Goal: Navigation & Orientation: Understand site structure

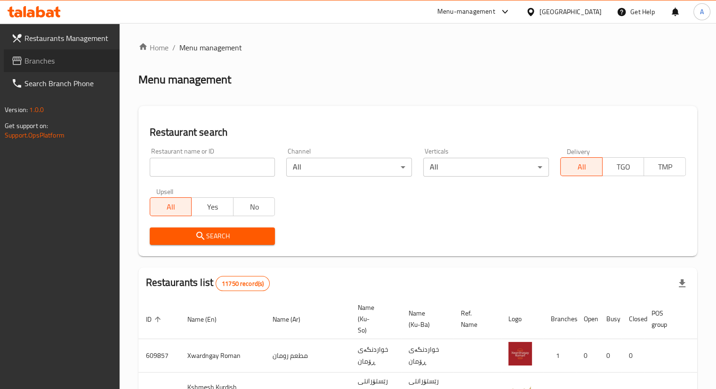
click at [45, 56] on span "Branches" at bounding box center [67, 60] width 87 height 11
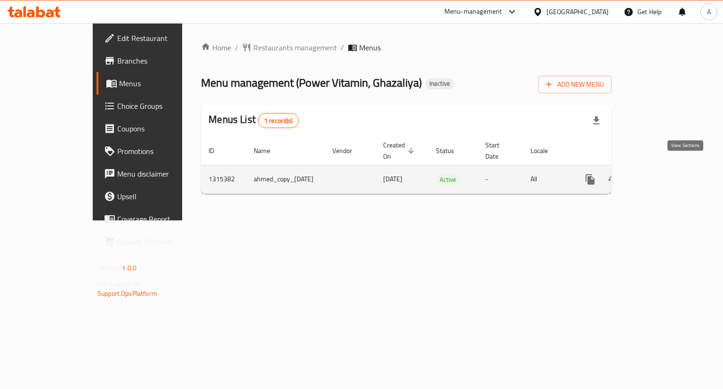
click at [669, 168] on link "enhanced table" at bounding box center [657, 179] width 23 height 23
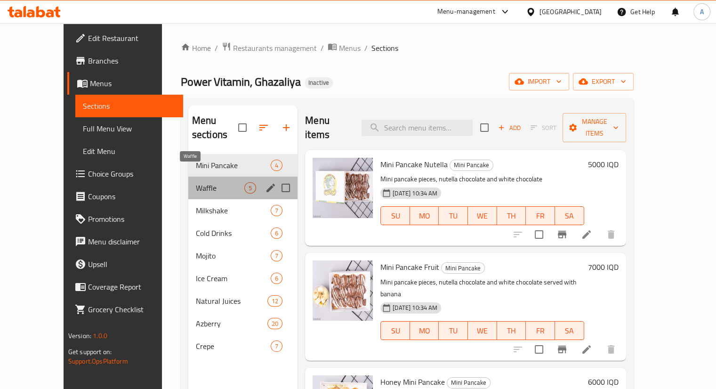
click at [226, 182] on span "Waffle" at bounding box center [220, 187] width 48 height 11
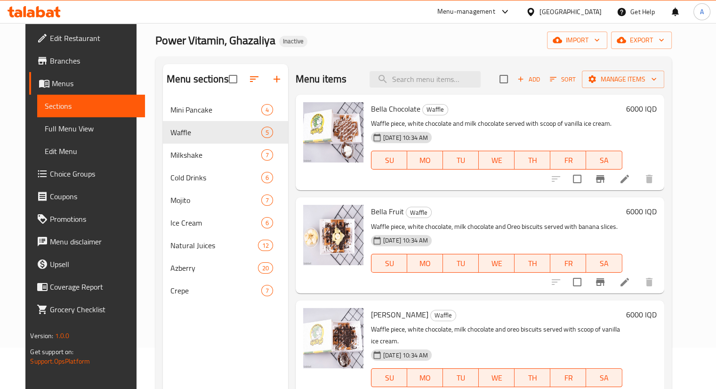
scroll to position [41, 0]
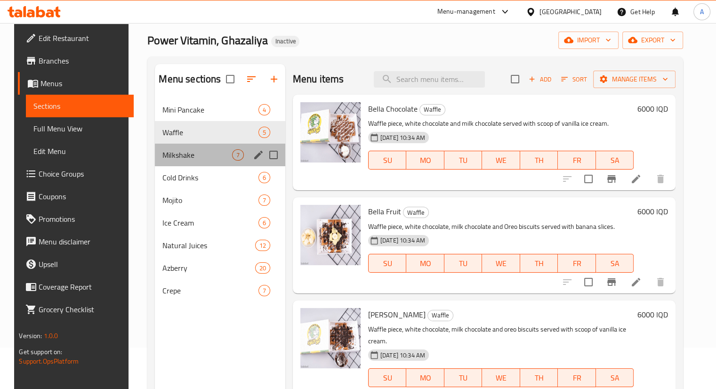
click at [196, 160] on div "Milkshake 7" at bounding box center [220, 154] width 130 height 23
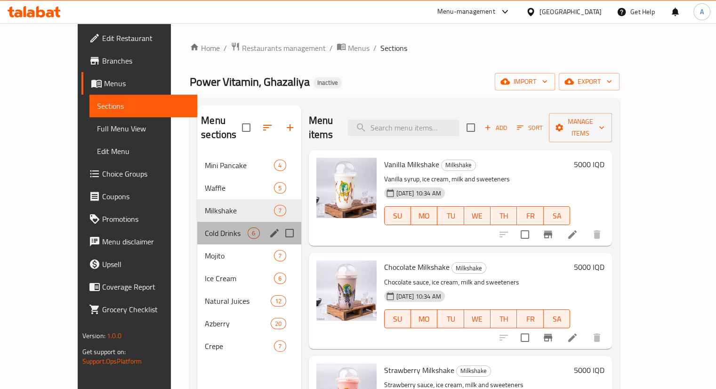
click at [197, 222] on div "Cold Drinks 6" at bounding box center [248, 233] width 103 height 23
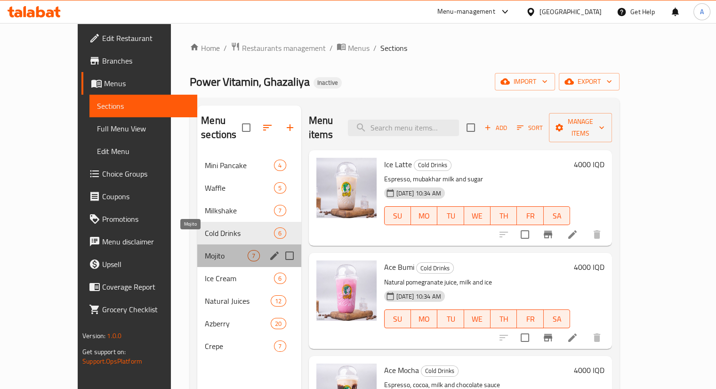
click at [205, 250] on span "Mojito" at bounding box center [226, 255] width 43 height 11
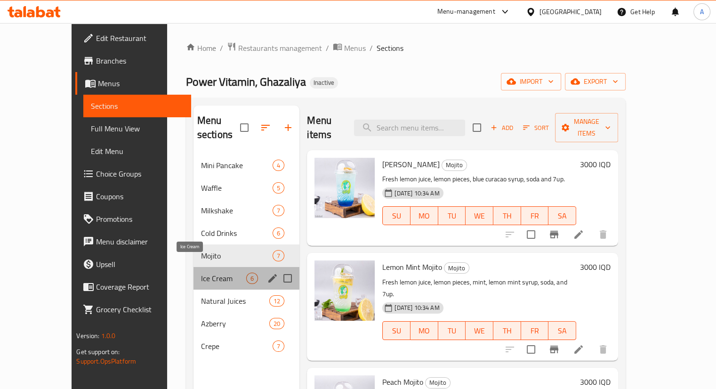
click at [201, 272] on span "Ice Cream" at bounding box center [223, 277] width 45 height 11
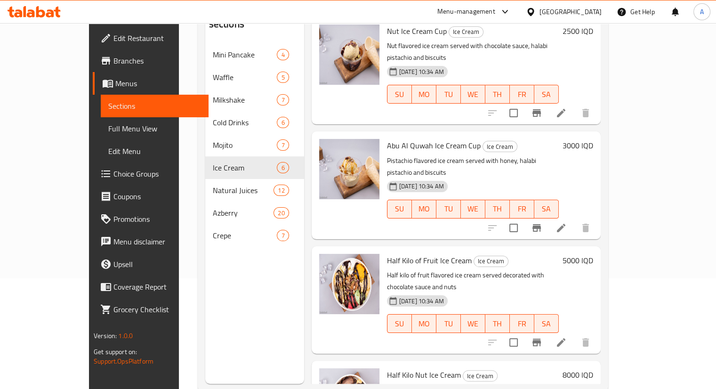
scroll to position [132, 0]
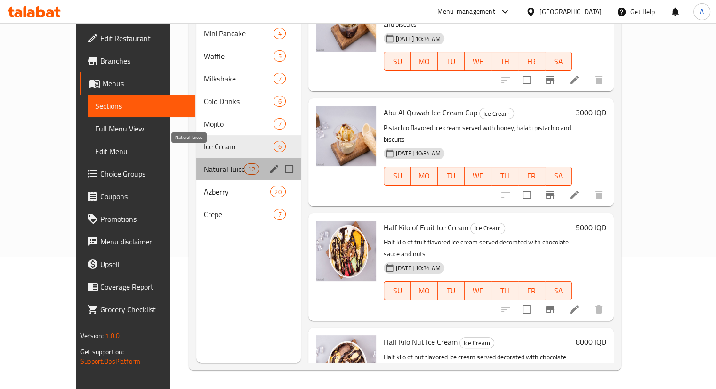
click at [204, 163] on span "Natural Juices" at bounding box center [224, 168] width 40 height 11
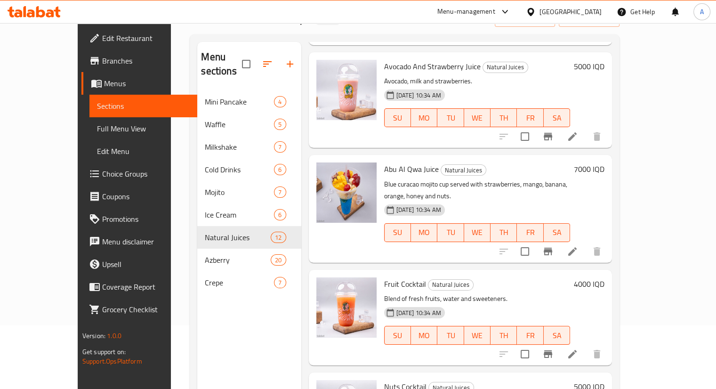
scroll to position [132, 0]
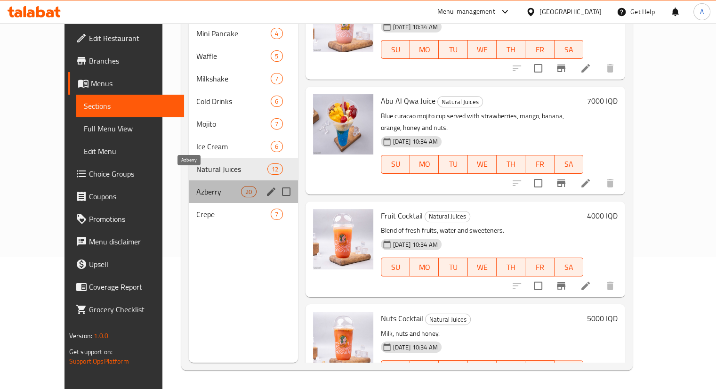
click at [196, 186] on span "Azberry" at bounding box center [218, 191] width 45 height 11
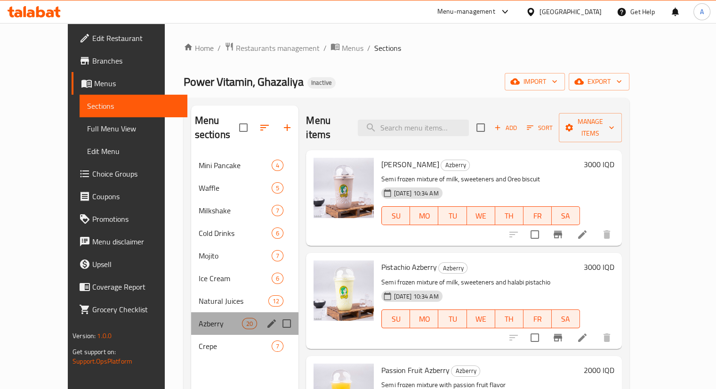
click at [215, 315] on div "Azberry 20" at bounding box center [245, 323] width 108 height 23
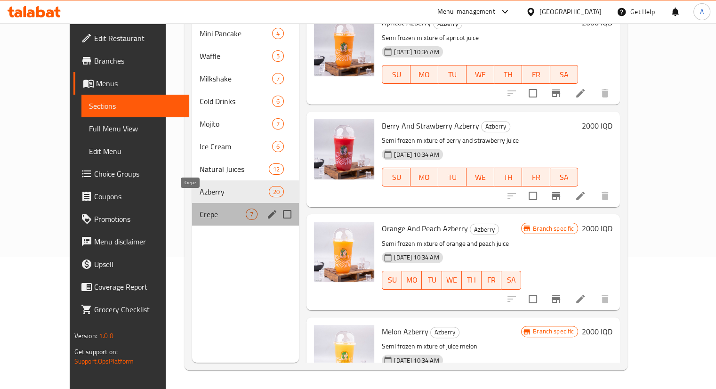
click at [199, 208] on span "Crepe" at bounding box center [222, 213] width 46 height 11
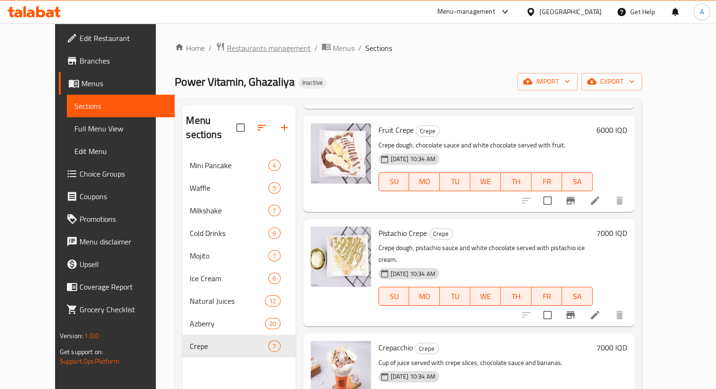
click at [239, 46] on span "Restaurants management" at bounding box center [269, 47] width 84 height 11
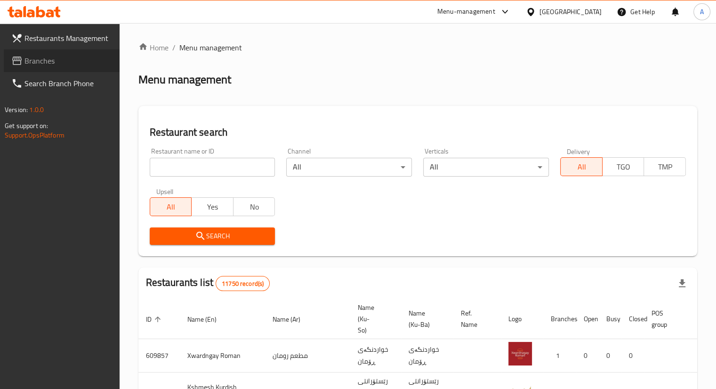
click at [48, 66] on span "Branches" at bounding box center [67, 60] width 87 height 11
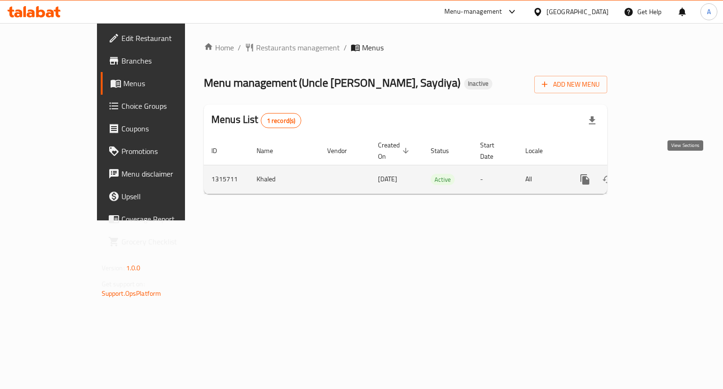
click at [658, 174] on icon "enhanced table" at bounding box center [652, 179] width 11 height 11
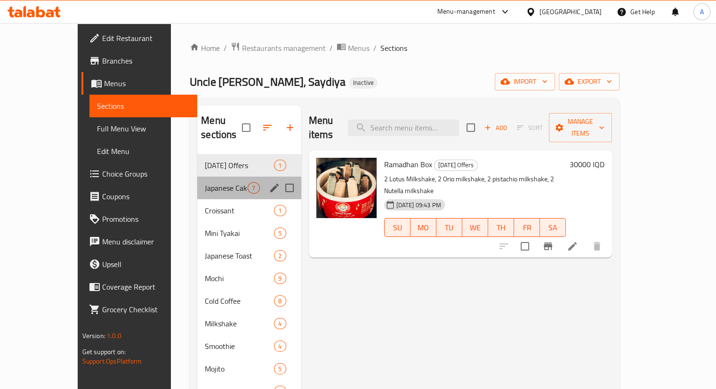
click at [197, 176] on div "Japanese Cake 7" at bounding box center [248, 187] width 103 height 23
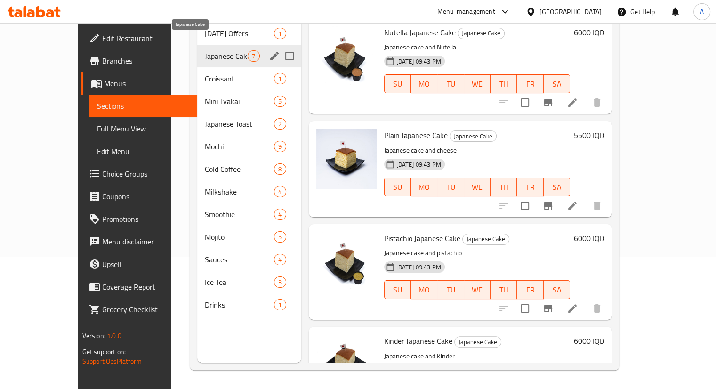
scroll to position [23, 0]
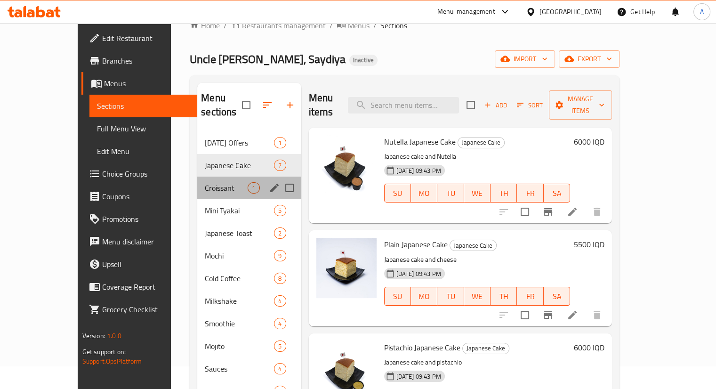
click at [204, 183] on div "Croissant 1" at bounding box center [248, 187] width 103 height 23
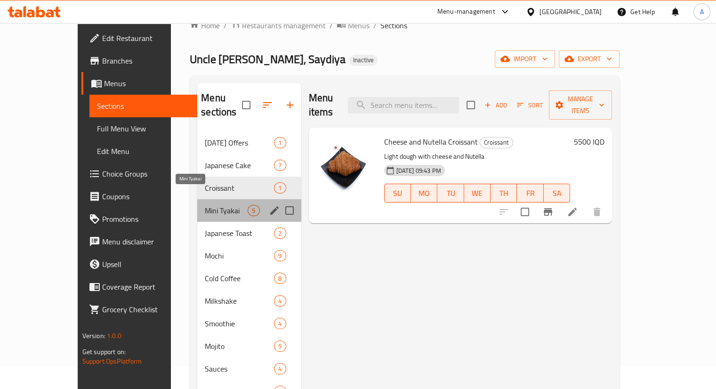
click at [205, 205] on span "Mini Tyakai" at bounding box center [226, 210] width 43 height 11
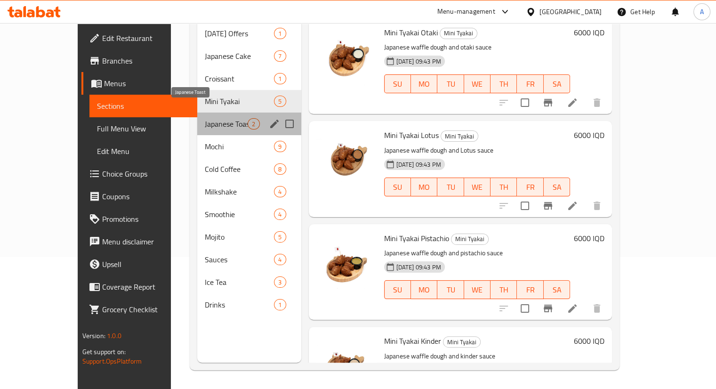
click at [205, 118] on span "Japanese Toast" at bounding box center [226, 123] width 43 height 11
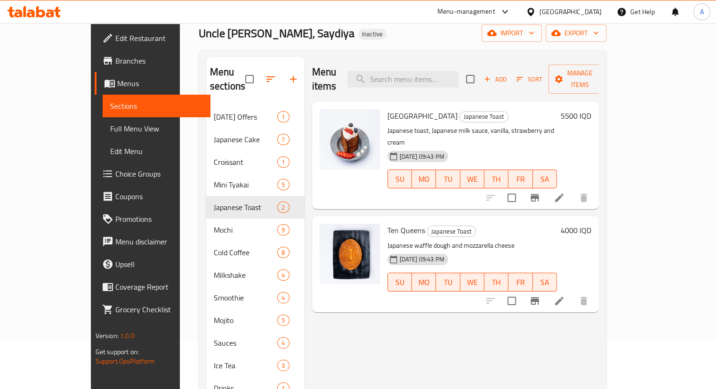
scroll to position [49, 0]
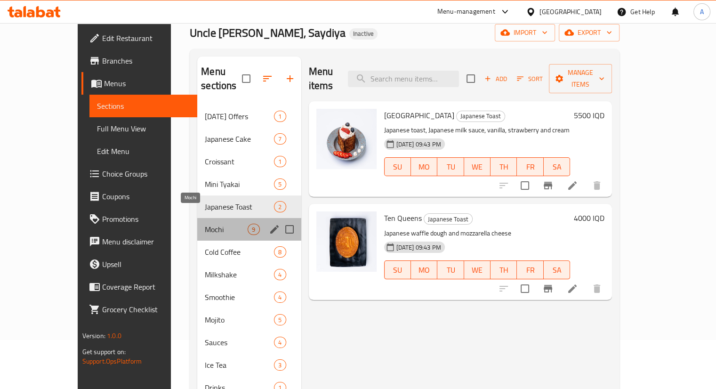
click at [205, 223] on span "Mochi" at bounding box center [226, 228] width 43 height 11
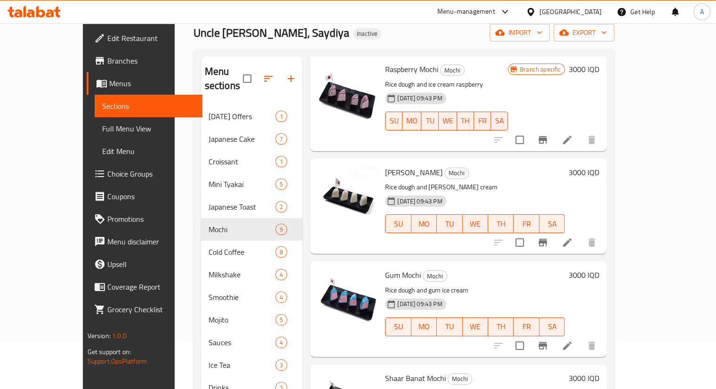
scroll to position [132, 0]
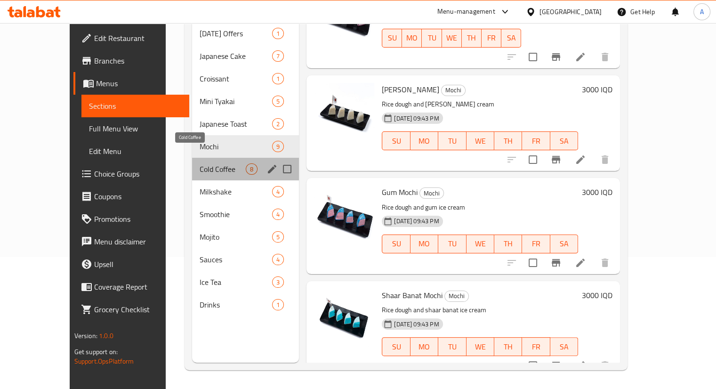
click at [199, 163] on span "Cold Coffee" at bounding box center [222, 168] width 46 height 11
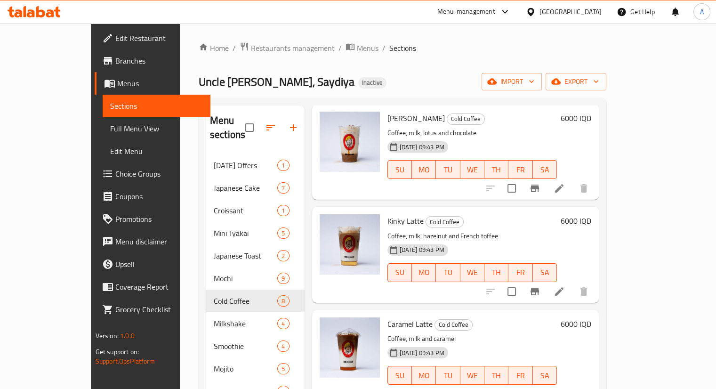
scroll to position [132, 0]
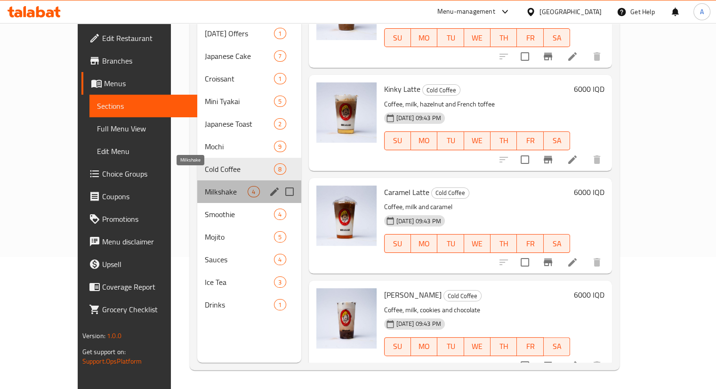
click at [213, 186] on span "Milkshake" at bounding box center [226, 191] width 43 height 11
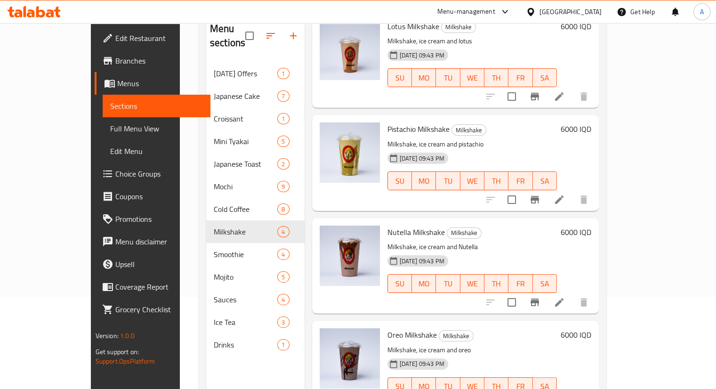
scroll to position [132, 0]
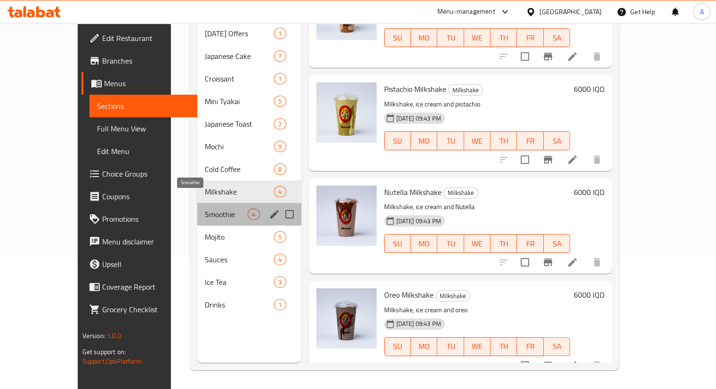
click at [205, 208] on span "Smoothie" at bounding box center [226, 213] width 43 height 11
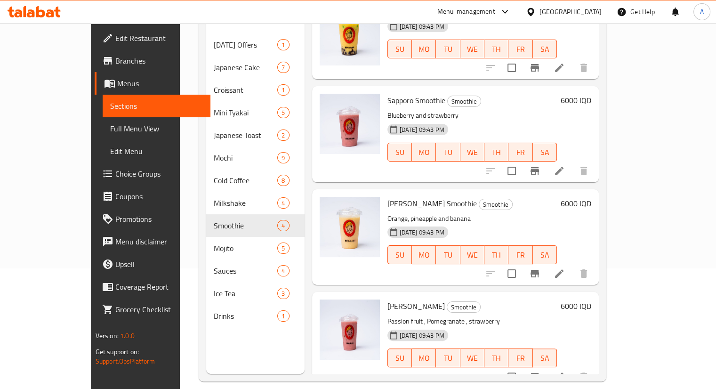
scroll to position [132, 0]
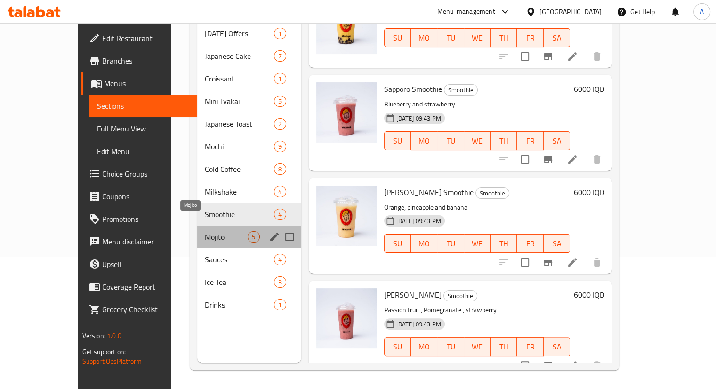
click at [214, 231] on span "Mojito" at bounding box center [226, 236] width 43 height 11
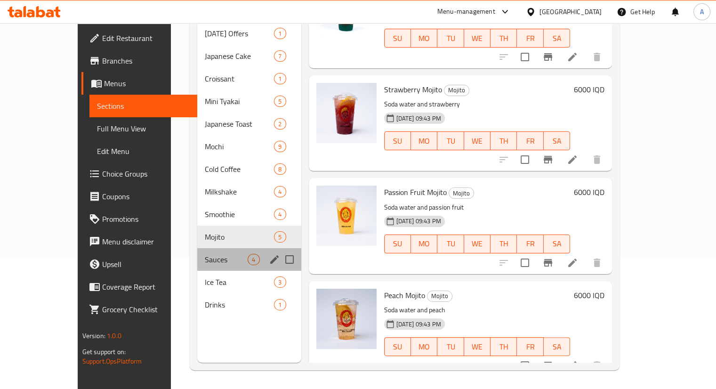
click at [197, 248] on div "Sauces 4" at bounding box center [248, 259] width 103 height 23
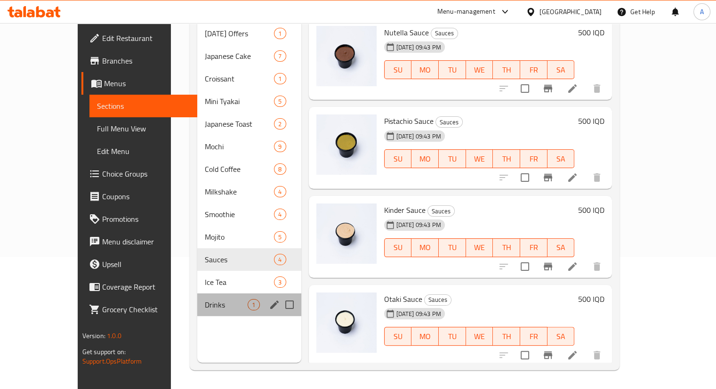
click at [197, 293] on div "Drinks 1" at bounding box center [248, 304] width 103 height 23
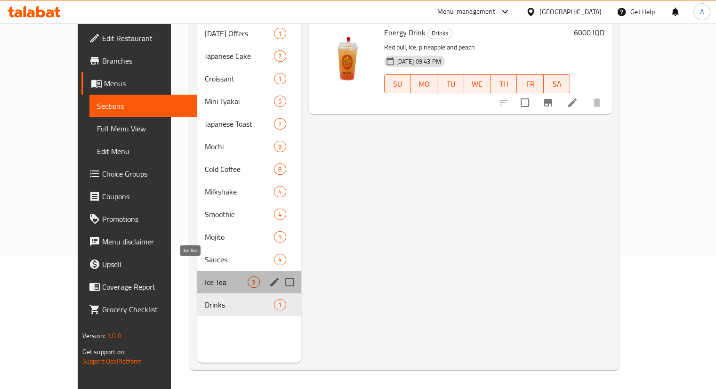
click at [210, 276] on span "Ice Tea" at bounding box center [226, 281] width 43 height 11
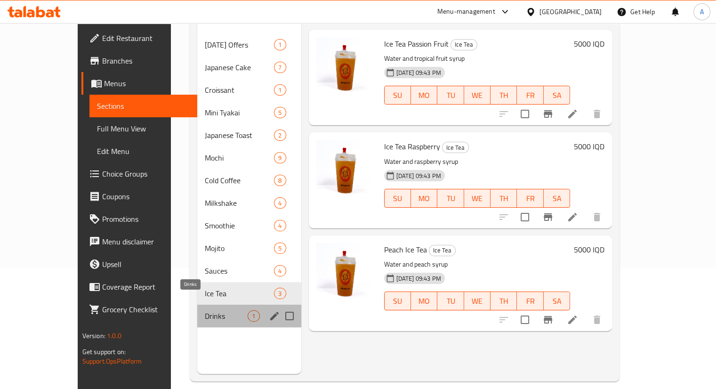
click at [216, 310] on span "Drinks" at bounding box center [226, 315] width 43 height 11
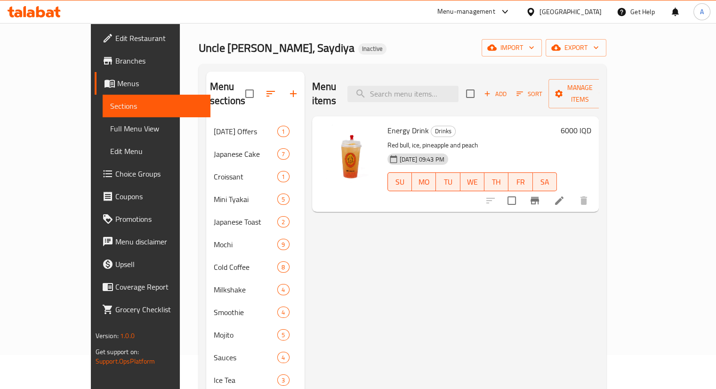
scroll to position [35, 0]
